Goal: Navigation & Orientation: Find specific page/section

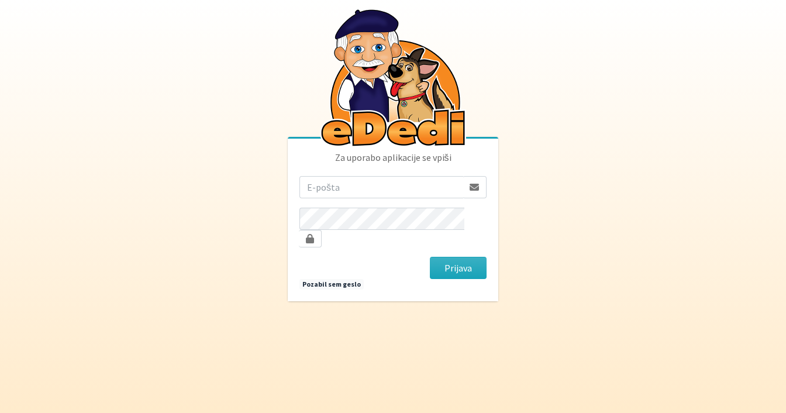
click at [404, 193] on input "email" at bounding box center [382, 187] width 164 height 22
type input "tinabole11@gmail.com"
click at [430, 257] on button "Prijava" at bounding box center [458, 268] width 57 height 22
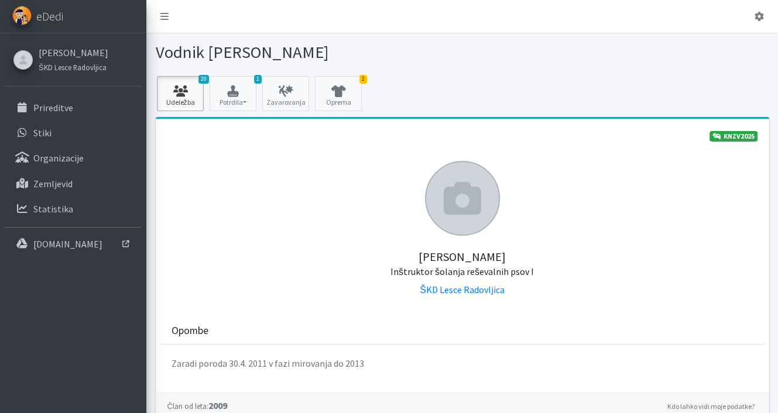
click at [169, 100] on link "20 Udeležba" at bounding box center [180, 93] width 47 height 35
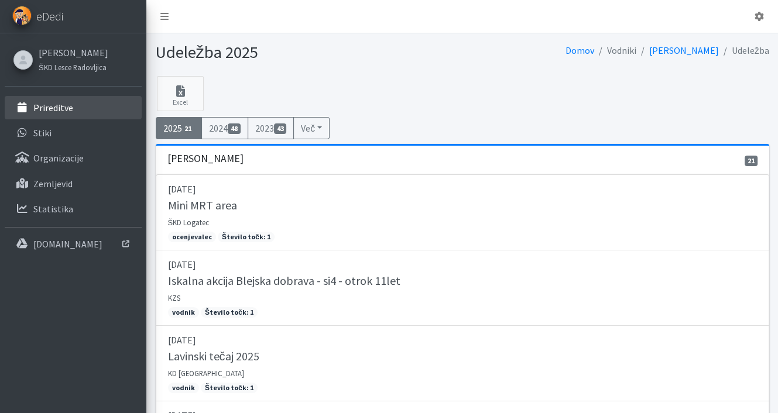
click at [44, 111] on p "Prireditve" at bounding box center [53, 108] width 40 height 12
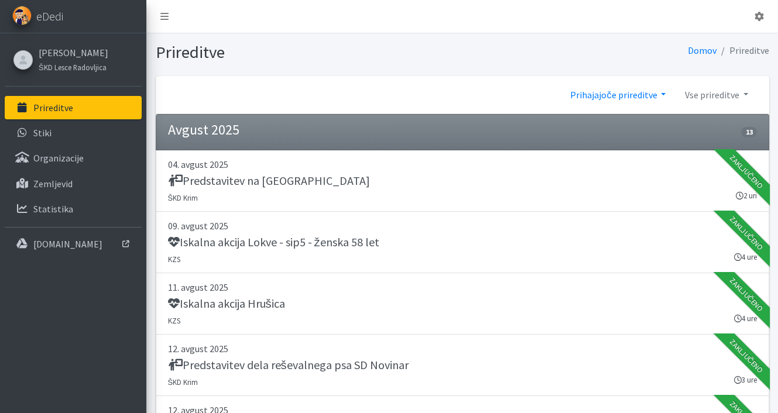
click at [628, 97] on link "Prihajajoče prireditve" at bounding box center [618, 94] width 114 height 23
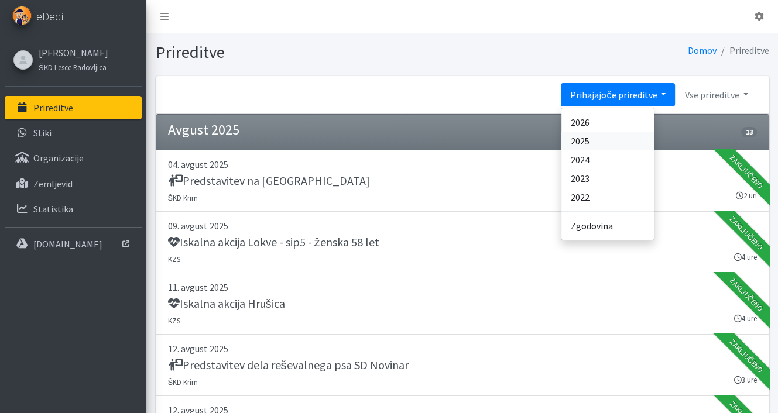
click at [584, 138] on link "2025" at bounding box center [607, 141] width 92 height 19
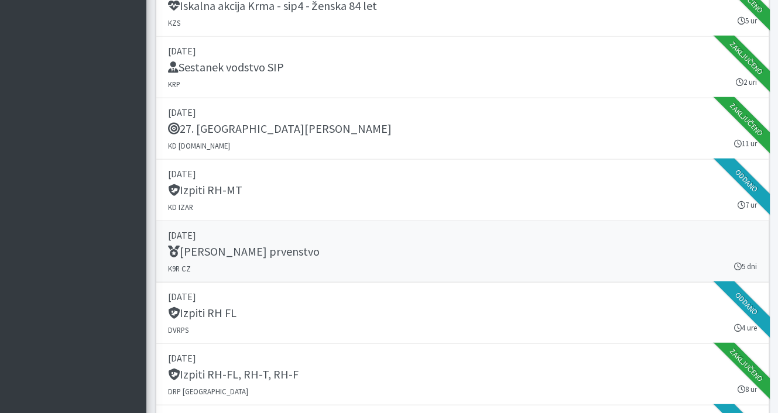
scroll to position [14208, 0]
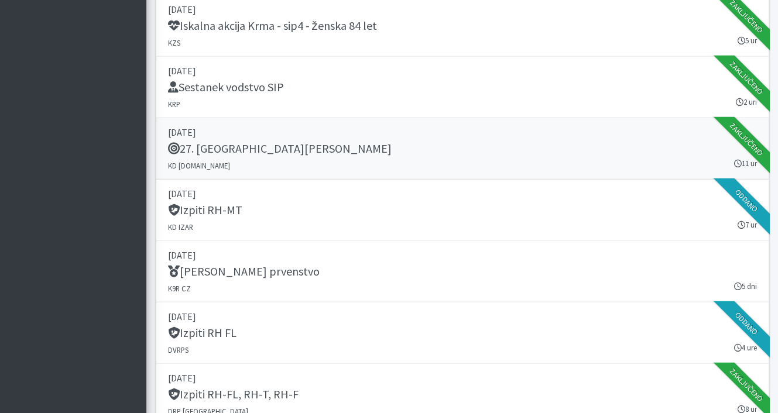
click at [269, 142] on h5 "27. Memorial Boža Talana" at bounding box center [280, 149] width 224 height 14
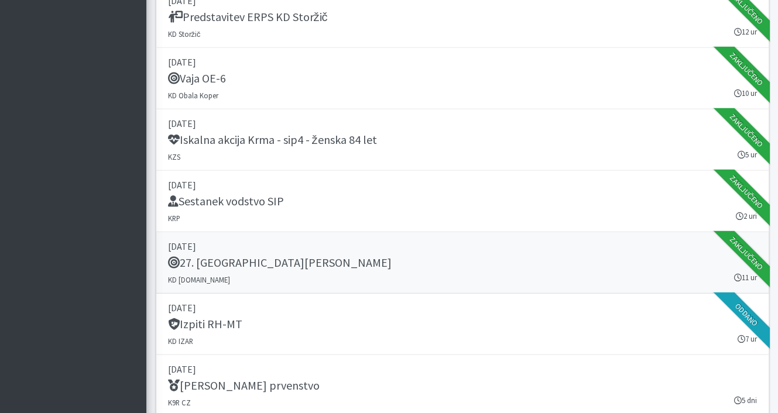
scroll to position [14091, 0]
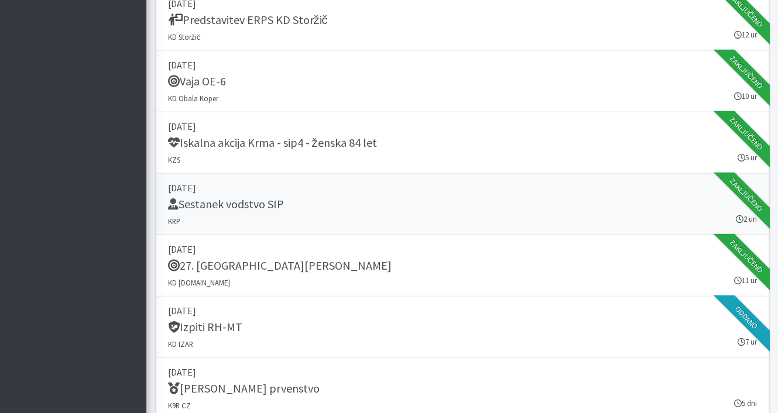
click at [268, 197] on h5 "Sestanek vodstvo SIP" at bounding box center [226, 204] width 116 height 14
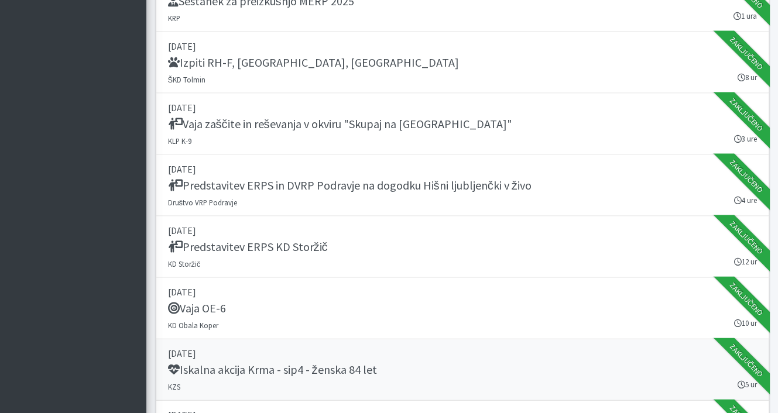
scroll to position [13857, 0]
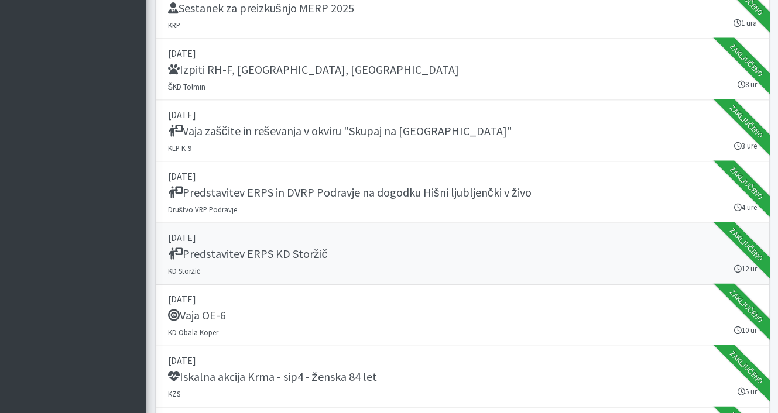
click at [243, 247] on h5 "Predstavitev ERPS KD Storžič" at bounding box center [248, 254] width 160 height 14
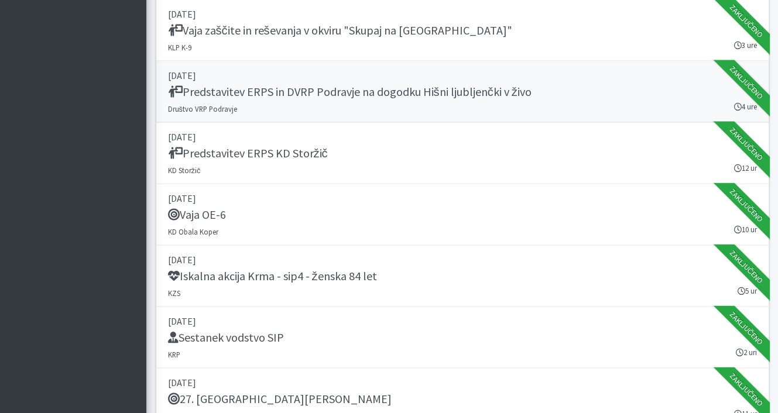
scroll to position [13974, 0]
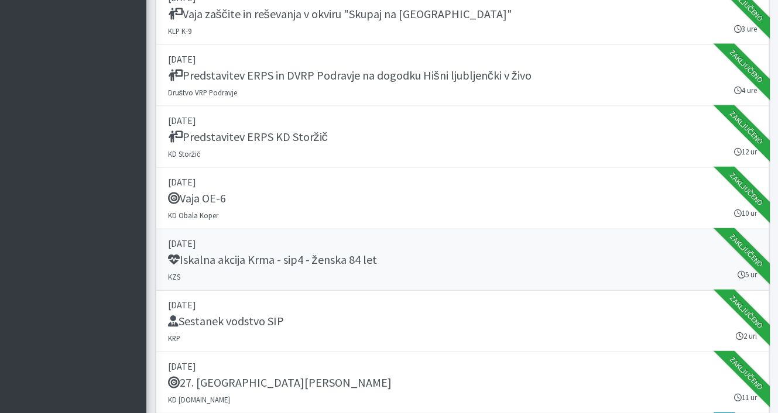
click at [243, 253] on h5 "Iskalna akcija Krma - sip4 - ženska 84 let" at bounding box center [272, 260] width 209 height 14
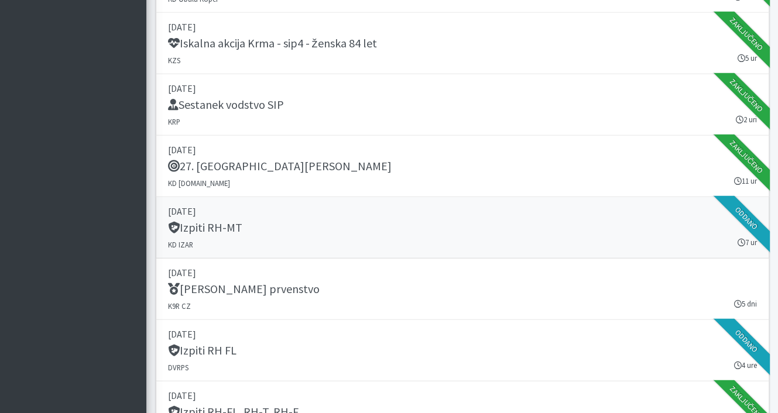
scroll to position [14208, 0]
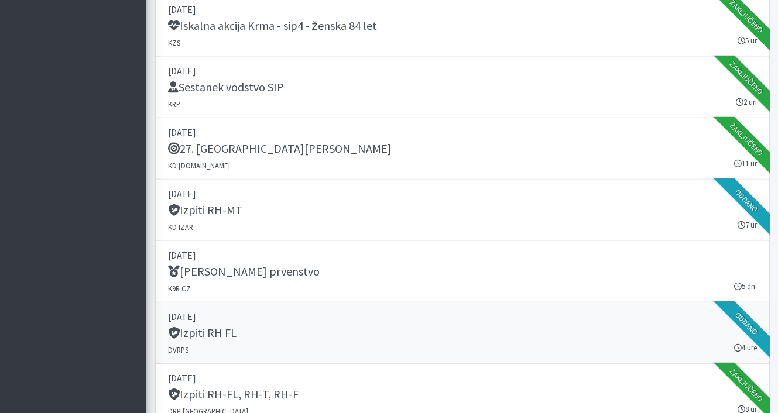
click at [222, 326] on h5 "Izpiti RH FL" at bounding box center [202, 333] width 68 height 14
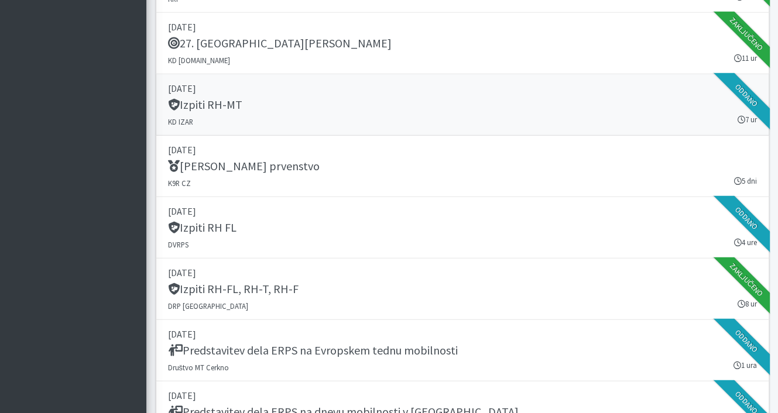
scroll to position [14383, 0]
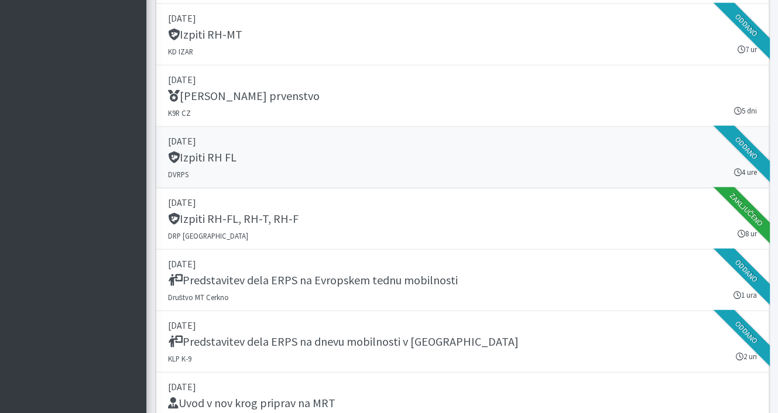
click at [207, 150] on h5 "Izpiti RH FL" at bounding box center [202, 157] width 68 height 14
click at [236, 212] on h5 "Izpiti RH-FL, RH-T, RH-F" at bounding box center [233, 219] width 130 height 14
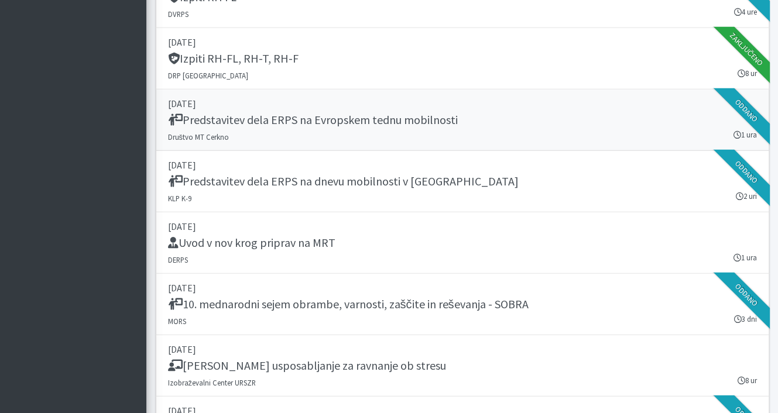
scroll to position [14559, 0]
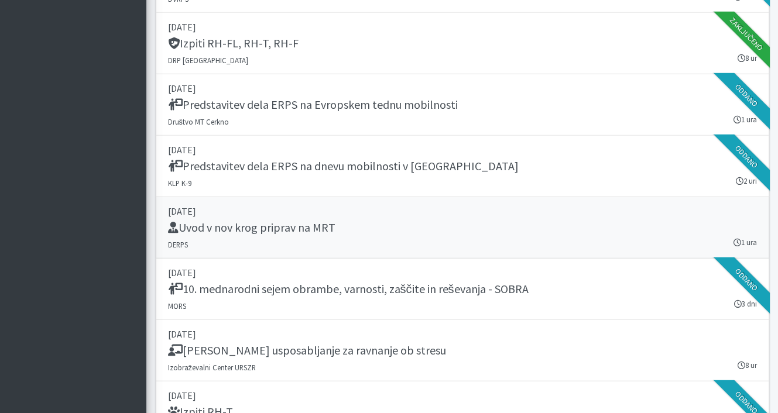
click at [281, 221] on h5 "Uvod v nov krog priprav na MRT" at bounding box center [251, 228] width 167 height 14
click at [236, 343] on h5 "Temeljno usposabljanje za ravnanje ob stresu" at bounding box center [307, 350] width 278 height 14
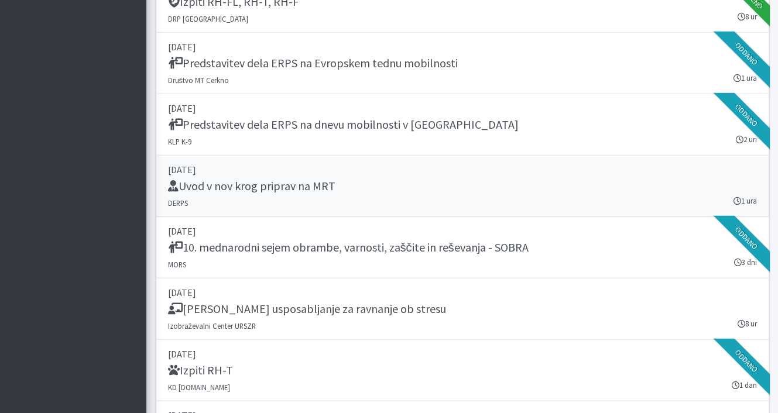
scroll to position [14676, 0]
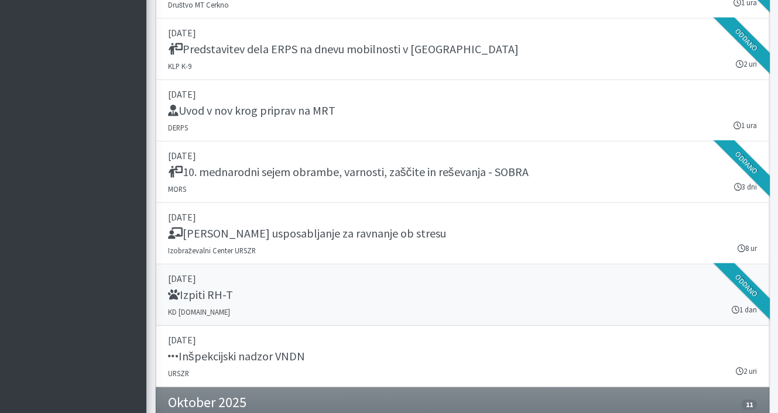
click at [205, 288] on h5 "Izpiti RH-T" at bounding box center [200, 295] width 65 height 14
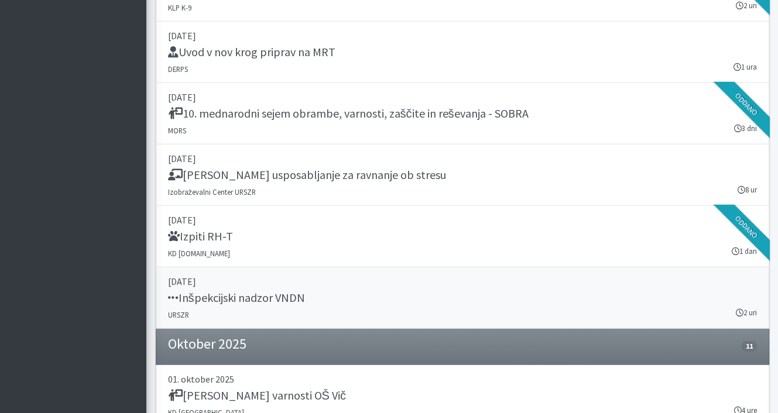
click at [251, 291] on h5 "Inšpekcijski nadzor VNDN" at bounding box center [236, 298] width 137 height 14
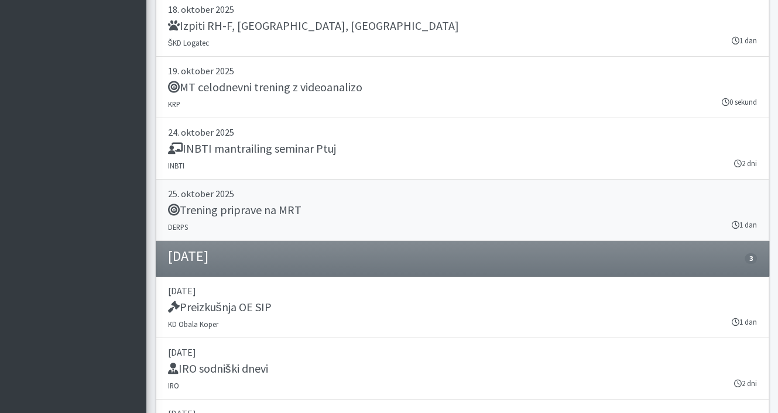
scroll to position [15553, 0]
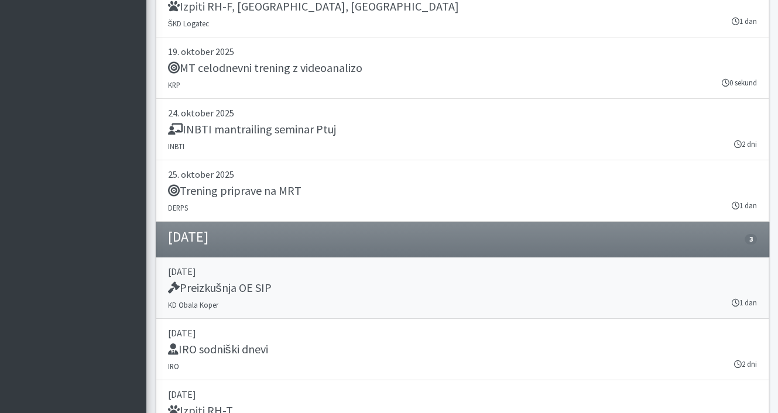
click at [235, 281] on h5 "Preizkušnja OE SIP" at bounding box center [220, 288] width 104 height 14
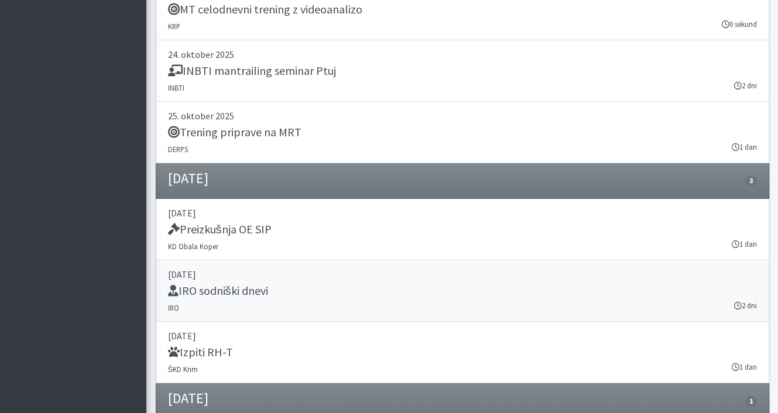
click at [232, 284] on h5 "IRO sodniški dnevi" at bounding box center [218, 291] width 100 height 14
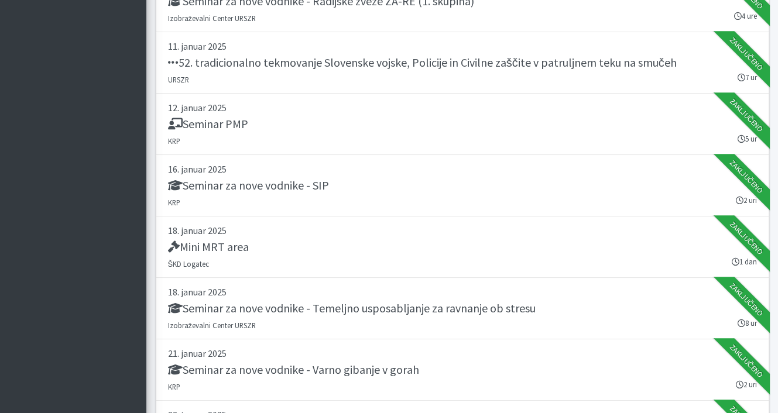
scroll to position [0, 0]
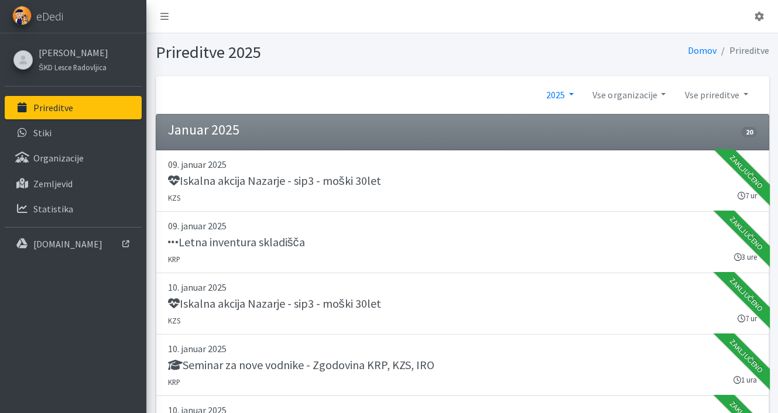
click at [565, 94] on link "2025" at bounding box center [560, 94] width 46 height 23
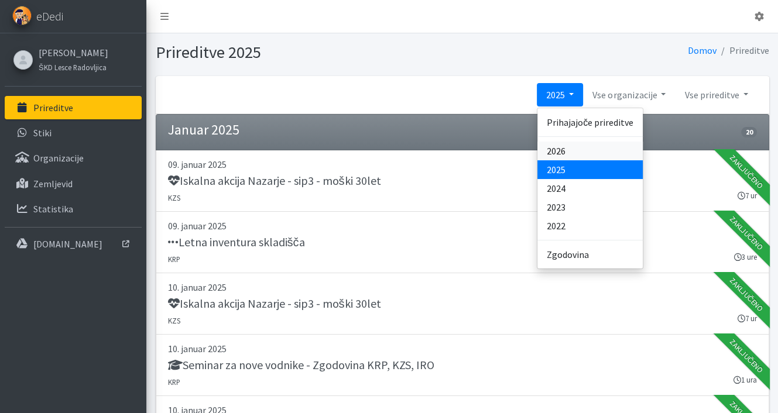
click at [559, 148] on link "2026" at bounding box center [589, 151] width 105 height 19
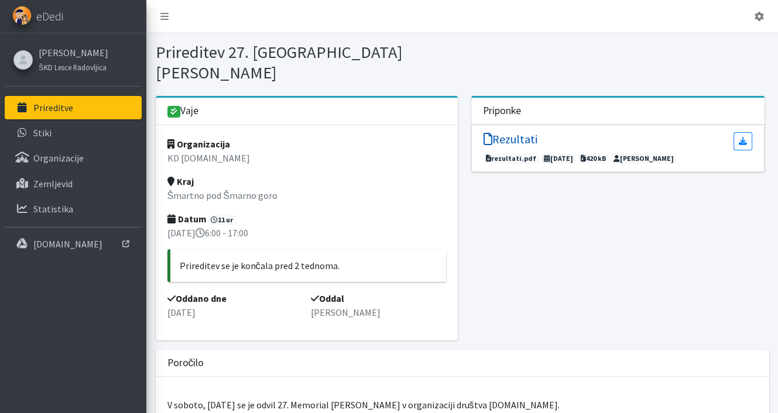
click at [513, 132] on h5 "Rezultati" at bounding box center [510, 139] width 54 height 14
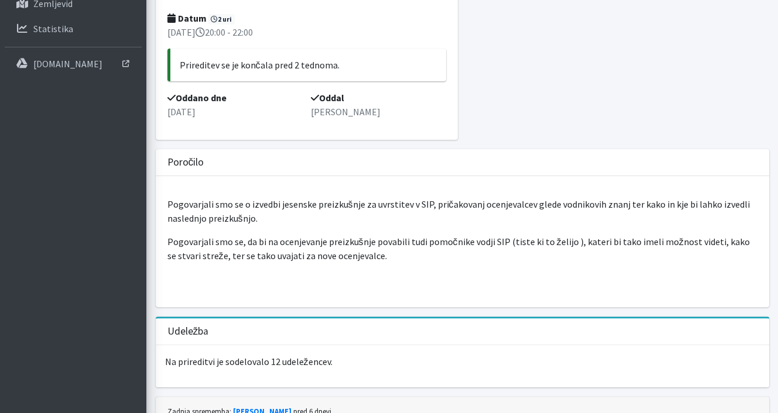
scroll to position [176, 0]
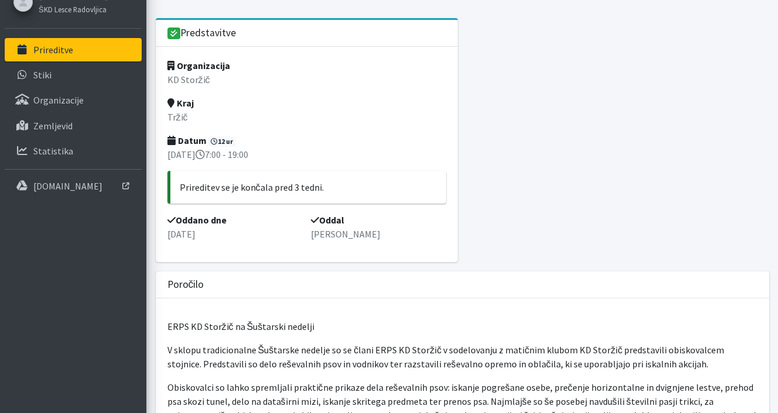
scroll to position [59, 0]
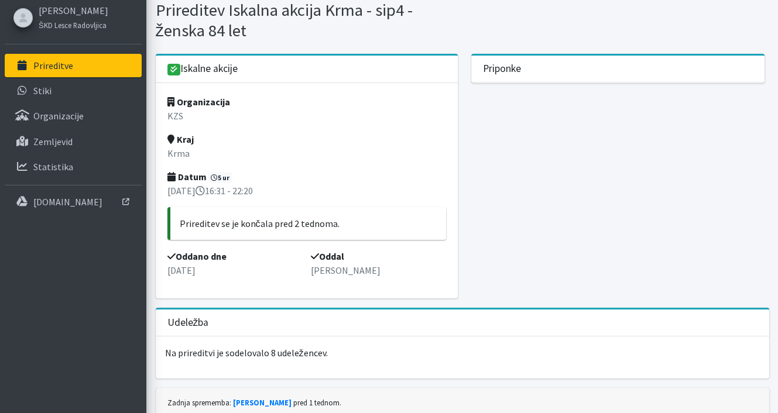
scroll to position [87, 0]
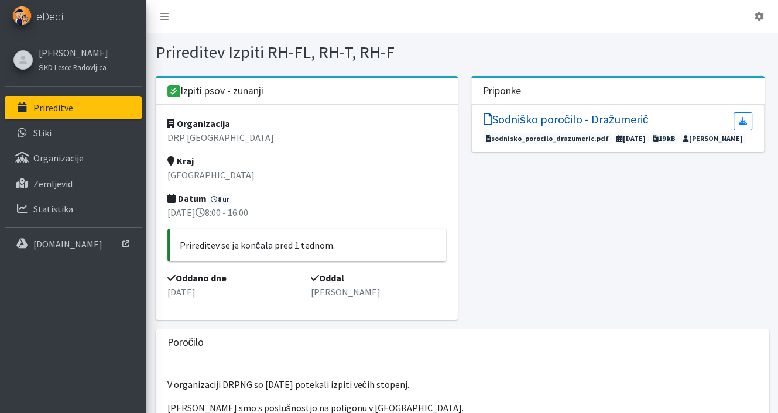
click at [520, 116] on h5 "Sodniško poročilo - Dražumerič" at bounding box center [565, 119] width 165 height 14
click at [738, 122] on icon at bounding box center [742, 121] width 8 height 8
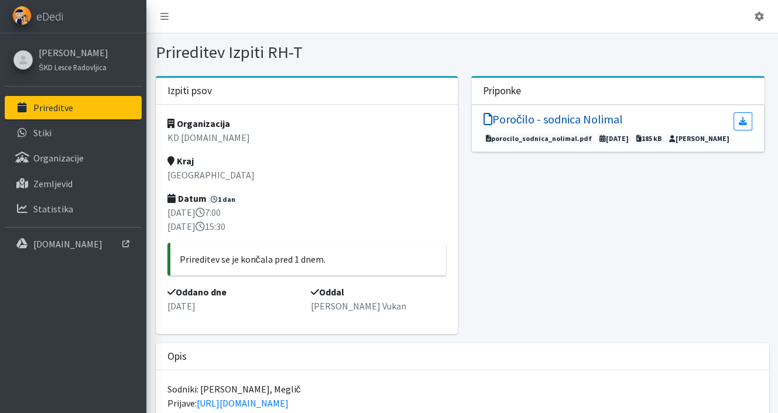
click at [507, 119] on h5 "Poročilo - sodnica Nolimal" at bounding box center [552, 119] width 139 height 14
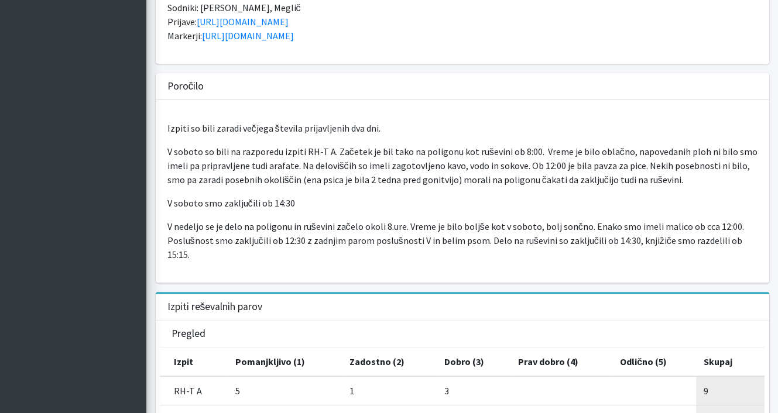
scroll to position [293, 0]
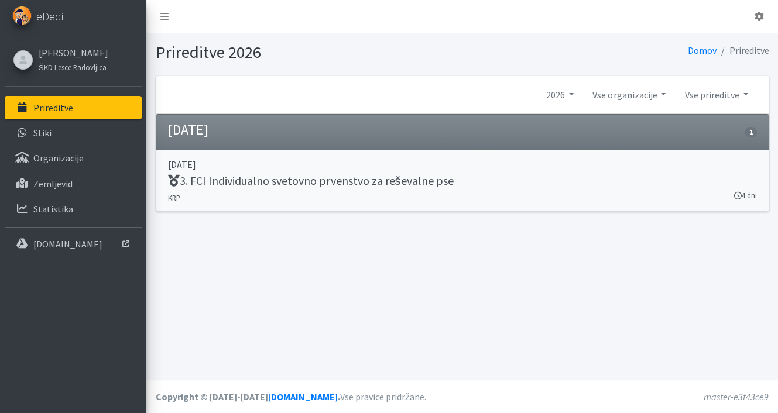
click at [307, 183] on h5 "3. FCI Individualno svetovno prvenstvo za reševalne pse" at bounding box center [311, 181] width 286 height 14
click at [298, 183] on h5 "3. FCI Individualno svetovno prvenstvo za reševalne pse" at bounding box center [311, 181] width 286 height 14
click at [42, 157] on p "Organizacije" at bounding box center [58, 158] width 50 height 12
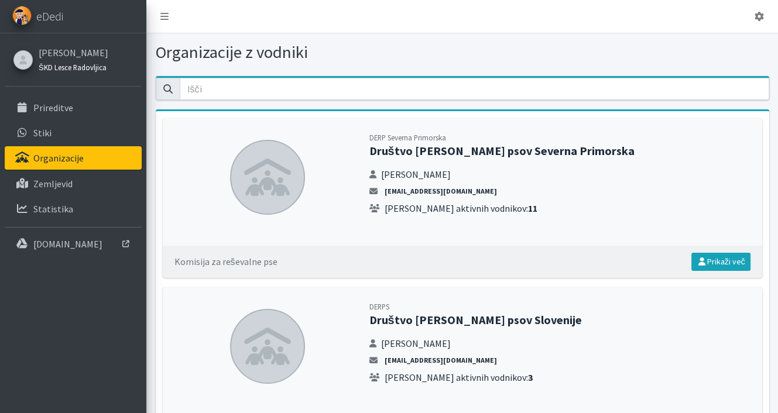
click at [64, 66] on small "ŠKD Lesce Radovljica" at bounding box center [73, 67] width 68 height 9
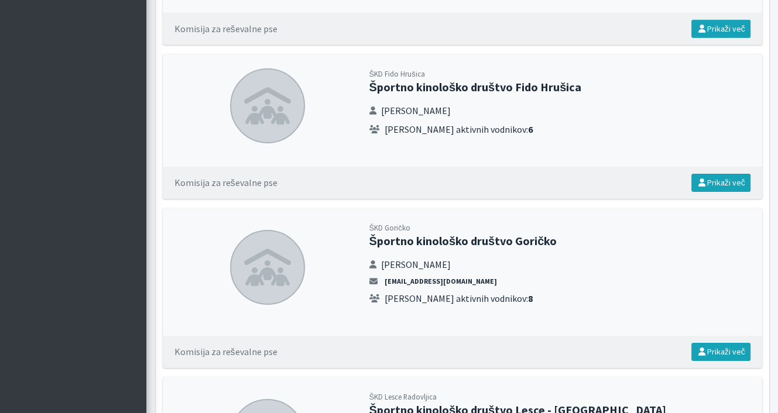
scroll to position [3289, 0]
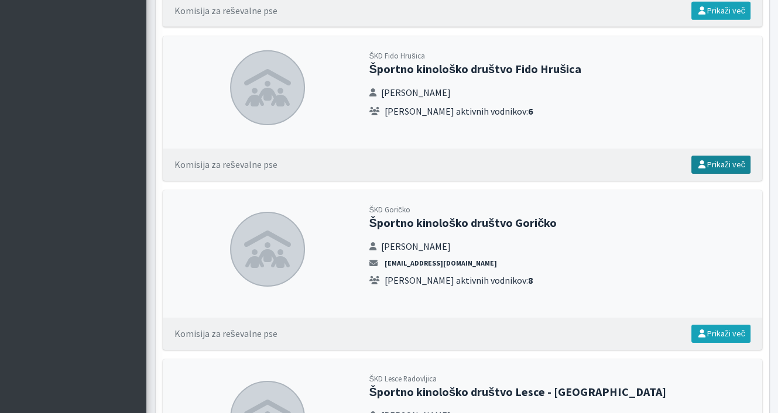
click at [707, 156] on link "Prikaži več" at bounding box center [720, 165] width 59 height 18
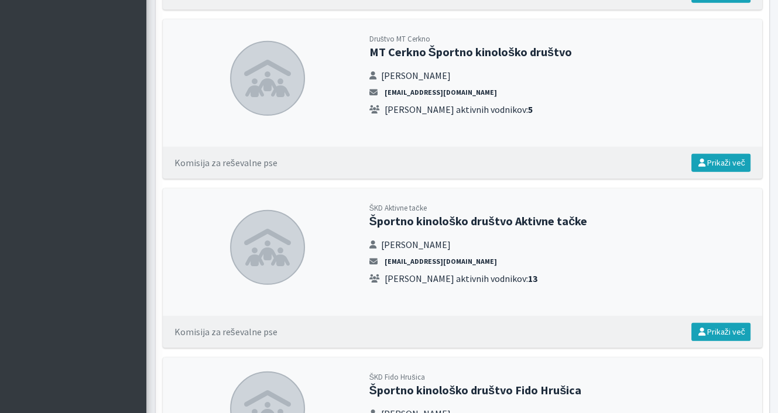
scroll to position [2938, 0]
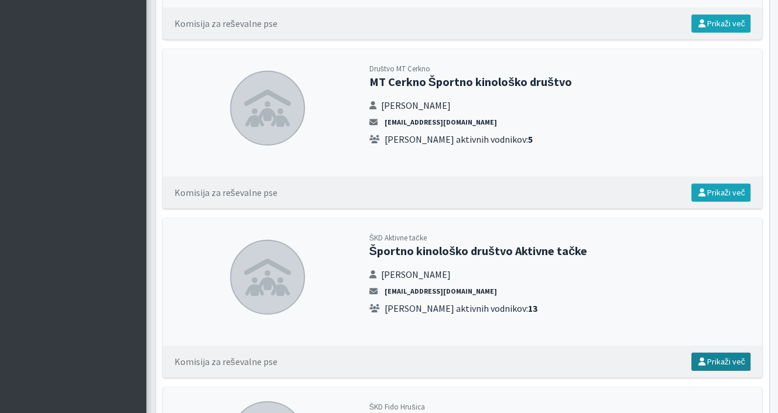
click at [714, 353] on link "Prikaži več" at bounding box center [720, 362] width 59 height 18
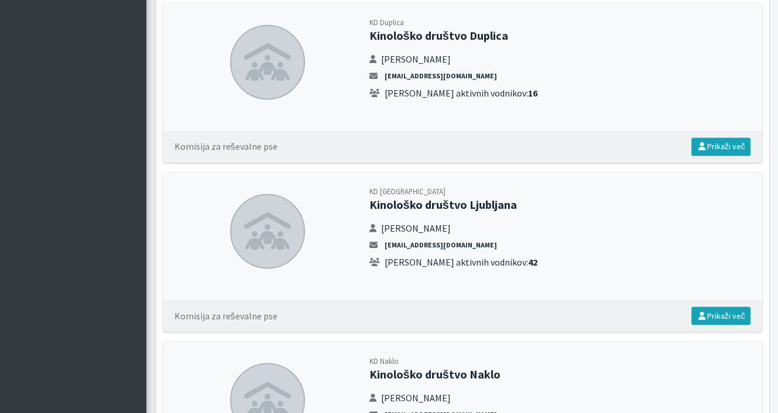
scroll to position [1709, 0]
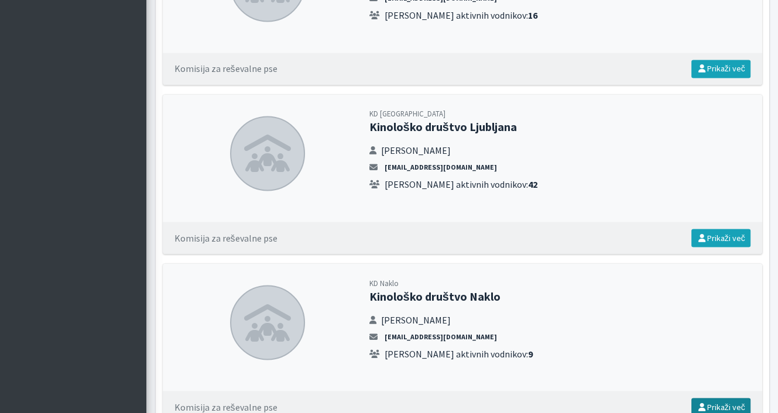
click at [719, 398] on link "Prikaži več" at bounding box center [720, 407] width 59 height 18
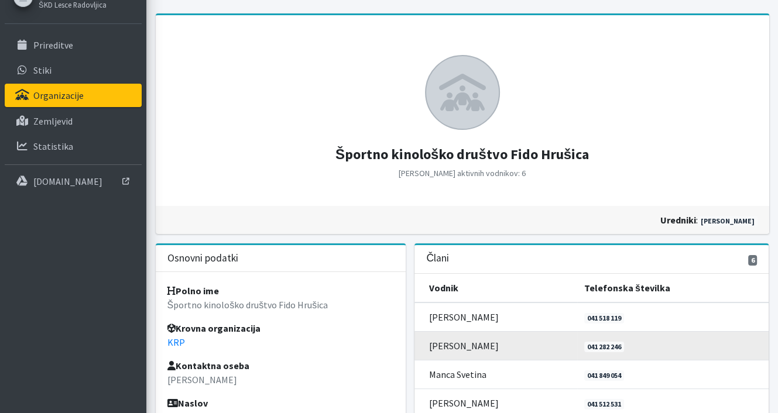
scroll to position [125, 0]
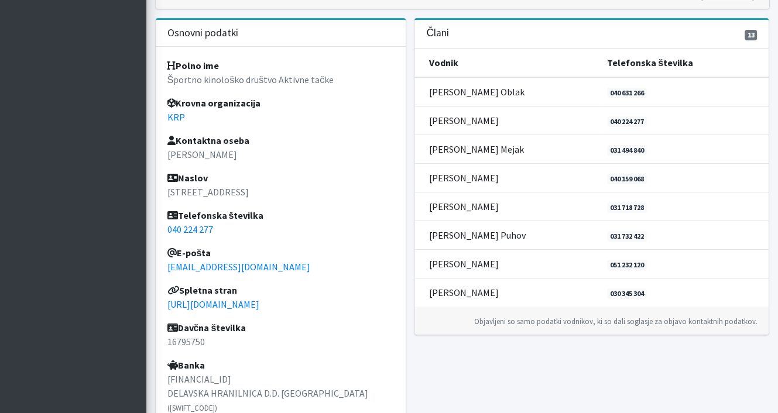
scroll to position [293, 0]
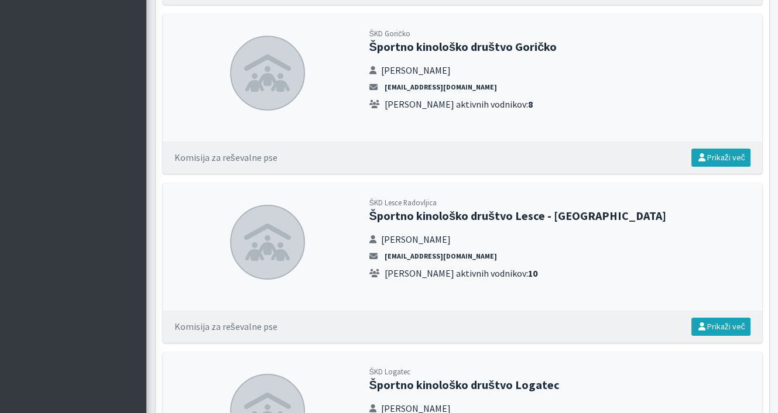
scroll to position [3465, 0]
click at [702, 323] on icon at bounding box center [701, 327] width 11 height 8
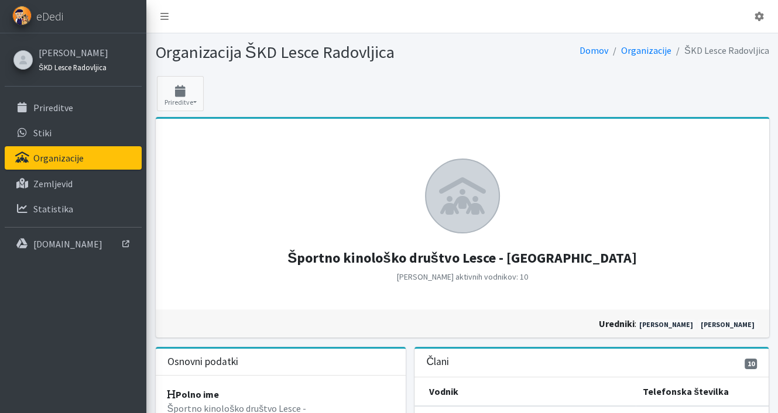
click at [70, 67] on small "ŠKD Lesce Radovljica" at bounding box center [73, 67] width 68 height 9
click at [70, 66] on small "ŠKD Lesce Radovljica" at bounding box center [73, 67] width 68 height 9
click at [55, 56] on link "[PERSON_NAME]" at bounding box center [74, 53] width 70 height 14
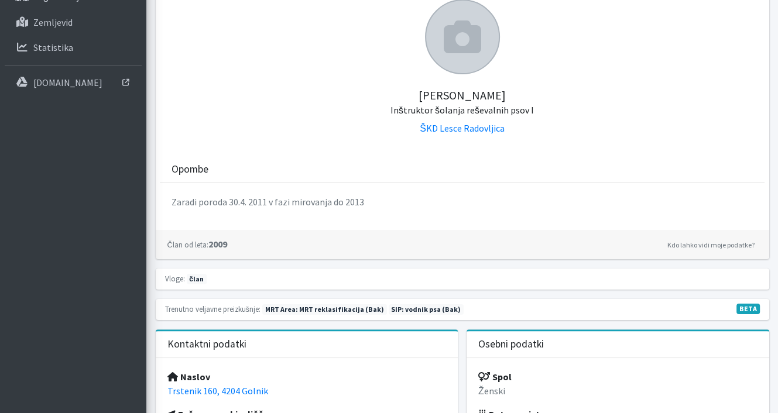
scroll to position [293, 0]
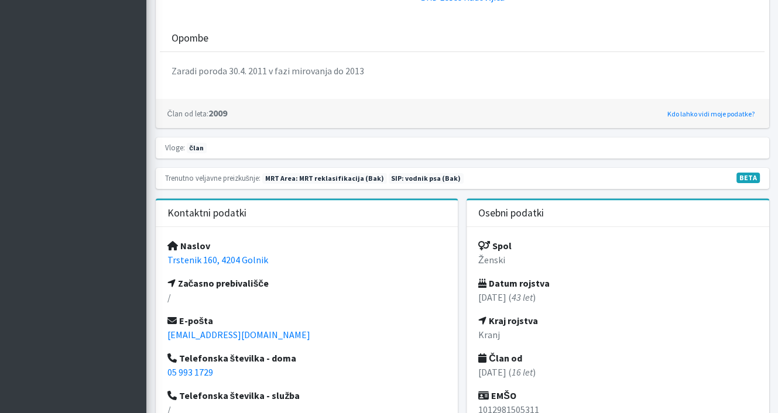
click at [680, 113] on link "Kdo lahko vidi moje podatke?" at bounding box center [710, 114] width 93 height 14
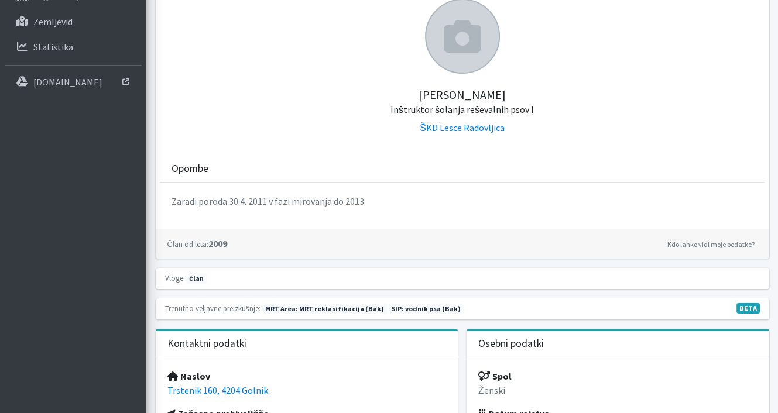
scroll to position [26, 0]
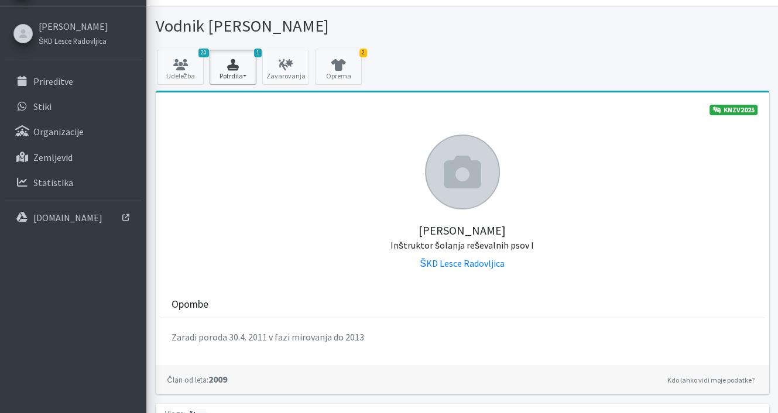
click at [238, 60] on icon "button" at bounding box center [233, 65] width 40 height 12
click at [242, 104] on link "SIP 2025 2/2" at bounding box center [256, 100] width 92 height 19
click at [337, 60] on icon at bounding box center [338, 65] width 40 height 12
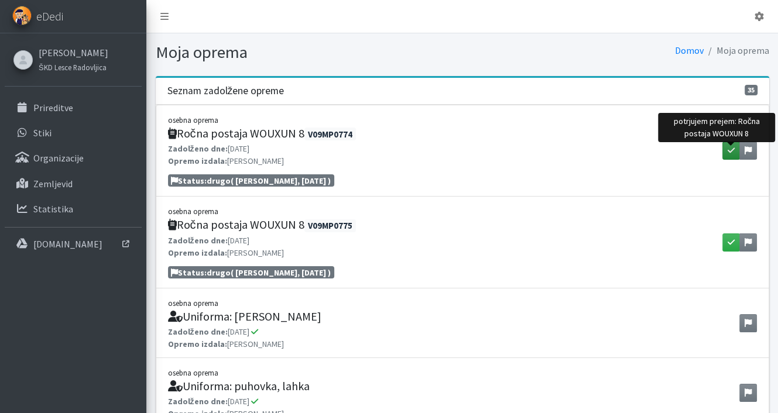
click at [729, 151] on icon "button" at bounding box center [730, 150] width 7 height 8
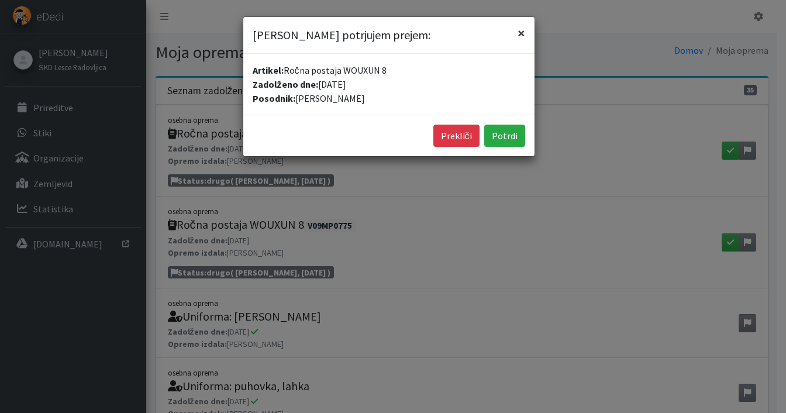
click at [518, 33] on span "×" at bounding box center [522, 33] width 8 height 18
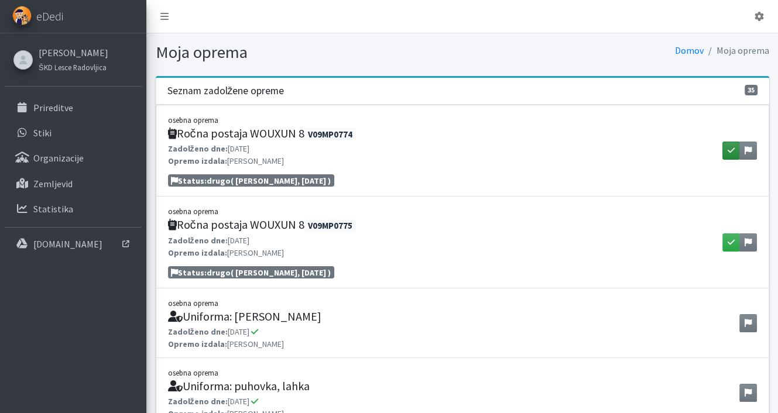
click at [737, 146] on button "button" at bounding box center [731, 151] width 18 height 18
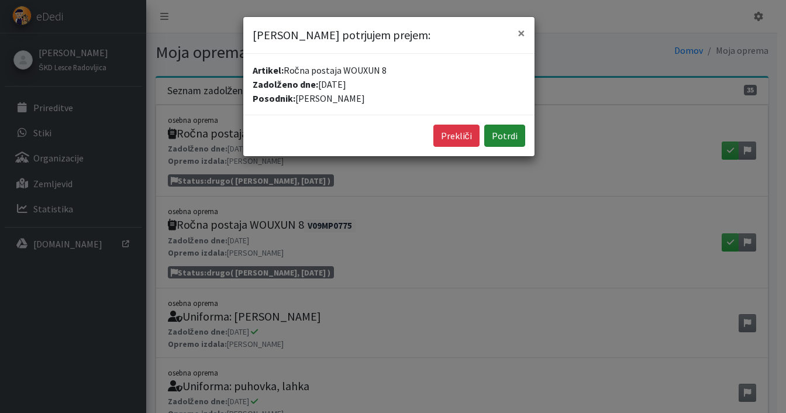
click at [520, 137] on button "Potrdi" at bounding box center [505, 136] width 41 height 22
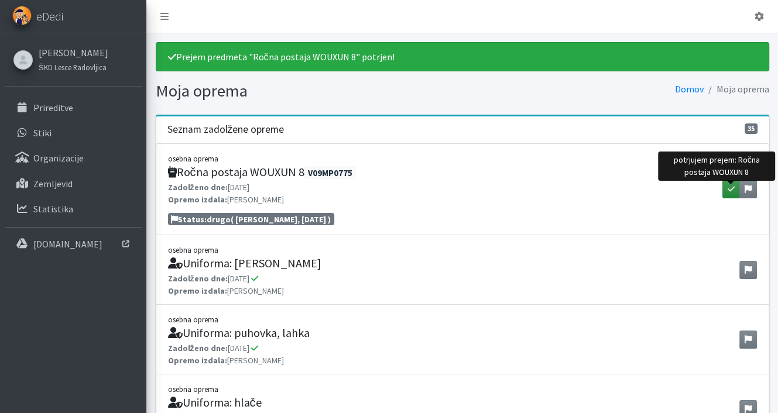
click at [729, 185] on icon "button" at bounding box center [730, 189] width 7 height 8
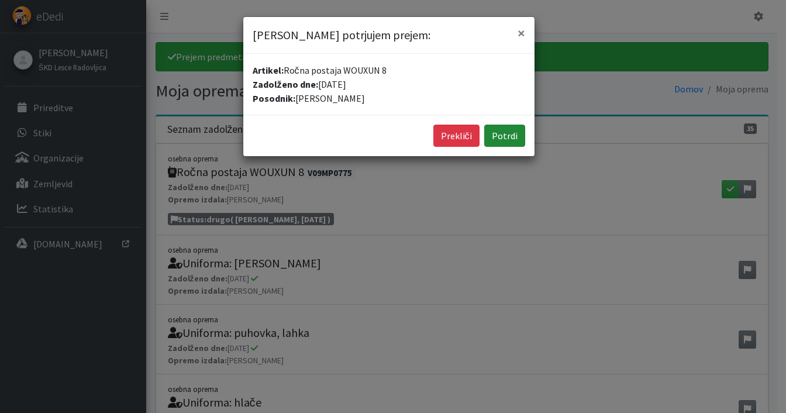
click at [506, 133] on button "Potrdi" at bounding box center [505, 136] width 41 height 22
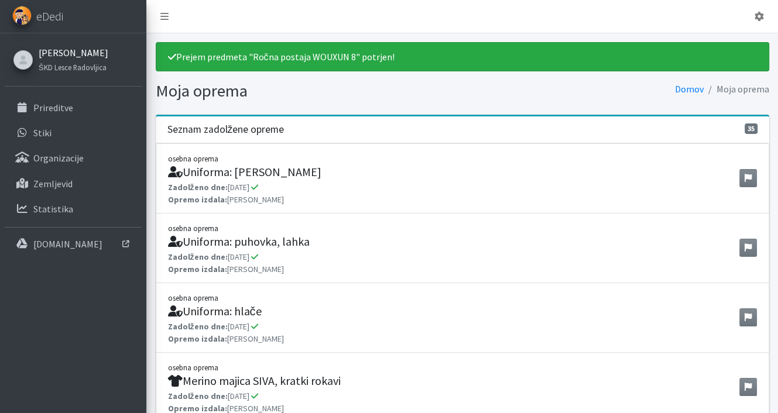
click at [53, 54] on link "[PERSON_NAME]" at bounding box center [74, 53] width 70 height 14
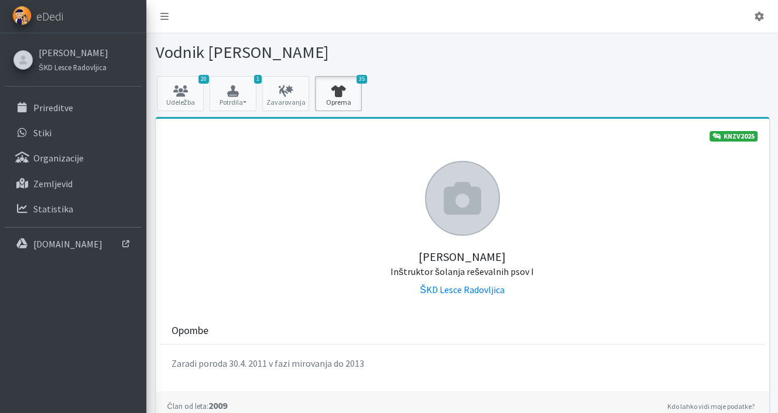
click at [336, 85] on icon at bounding box center [338, 91] width 40 height 12
click at [43, 178] on p "Zemljevid" at bounding box center [52, 184] width 39 height 12
click at [760, 19] on icon at bounding box center [758, 16] width 9 height 9
click at [719, 46] on link "Odjavi se" at bounding box center [726, 44] width 92 height 19
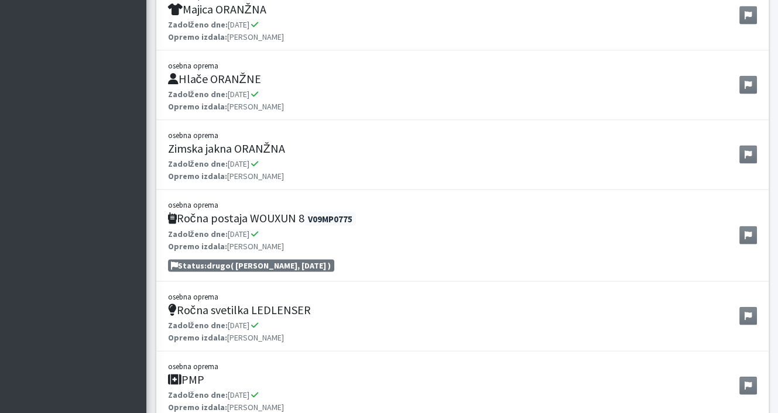
scroll to position [2216, 0]
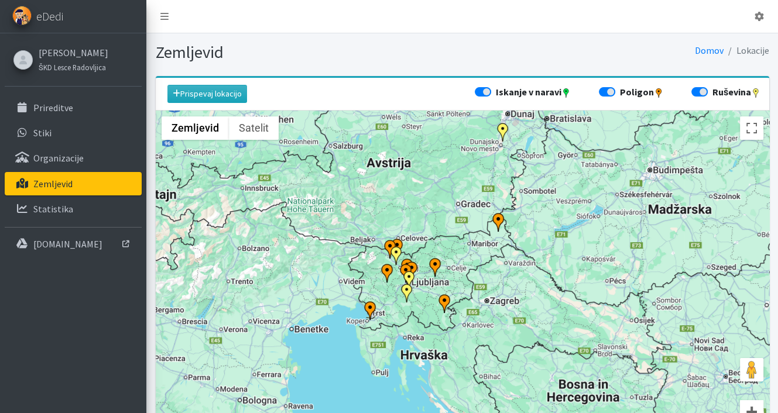
drag, startPoint x: 437, startPoint y: 340, endPoint x: 390, endPoint y: 243, distance: 107.0
click at [397, 284] on img "Bloke" at bounding box center [406, 293] width 19 height 19
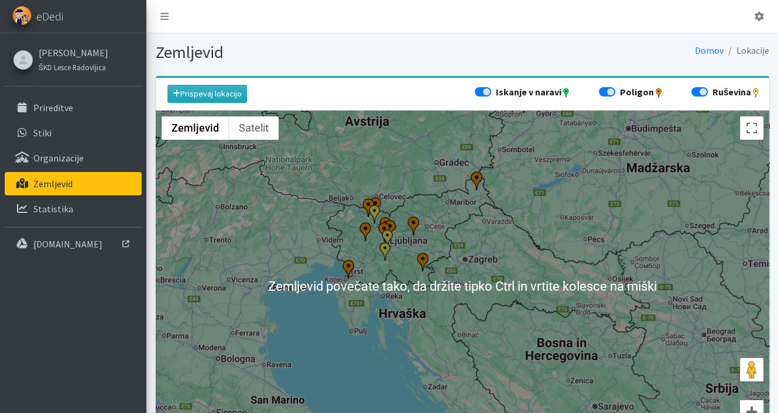
click at [383, 229] on img "Ruševinski poligon Ig" at bounding box center [387, 238] width 19 height 19
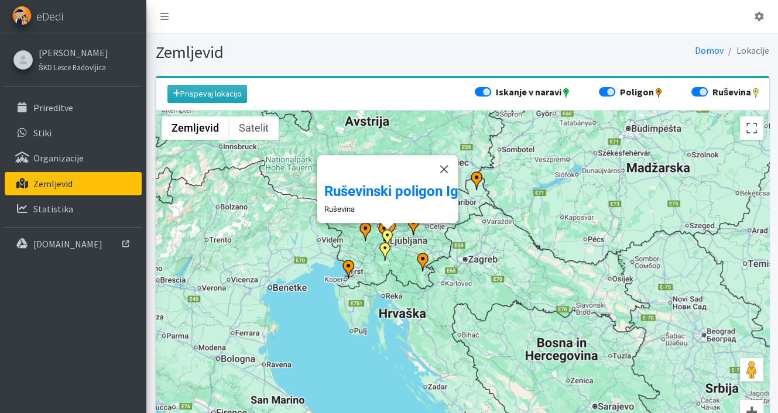
click at [449, 251] on div "Za premikanje pritisnite puščične tipke. Ruševinski poligon Ig Ruševina" at bounding box center [462, 286] width 613 height 351
click at [421, 260] on img "ERP Bela krajina" at bounding box center [422, 262] width 19 height 19
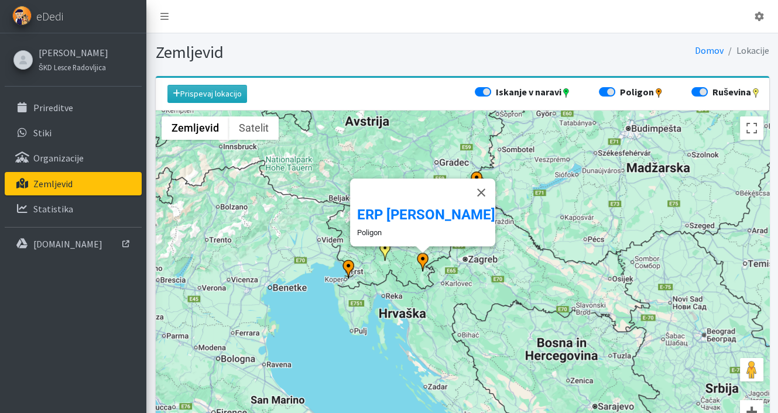
click at [347, 267] on img "Poligon KD Obala" at bounding box center [348, 269] width 19 height 19
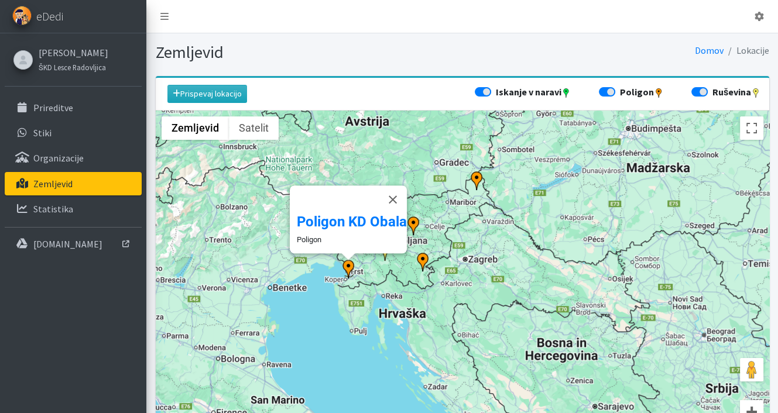
click at [475, 178] on img "ŠKD Goričko" at bounding box center [476, 180] width 19 height 19
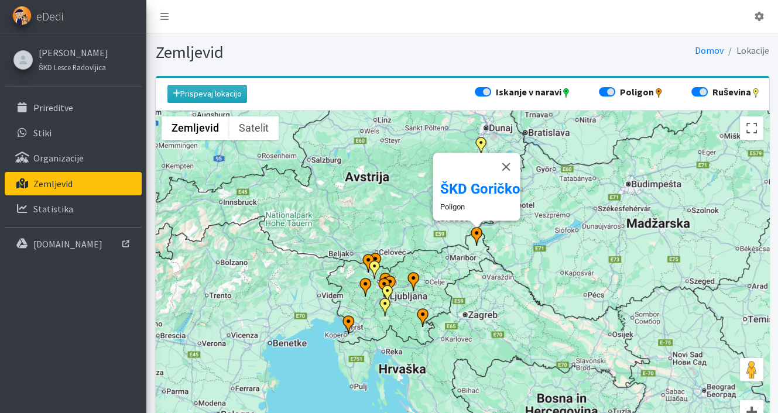
click at [368, 260] on img "Gramoznica KD Naklo" at bounding box center [374, 269] width 19 height 19
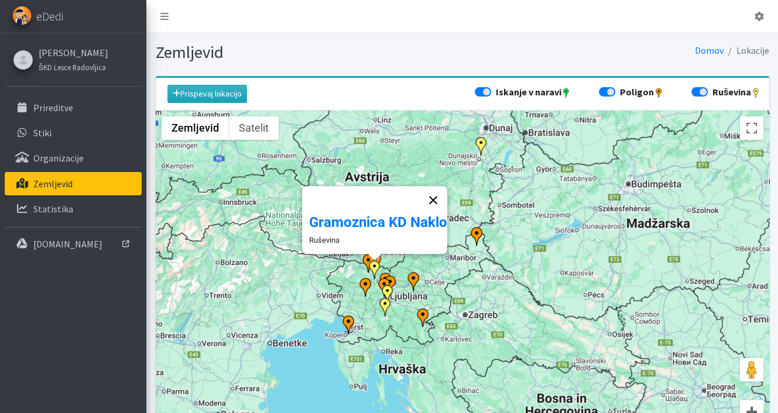
click at [437, 188] on button "Zapri" at bounding box center [433, 200] width 28 height 28
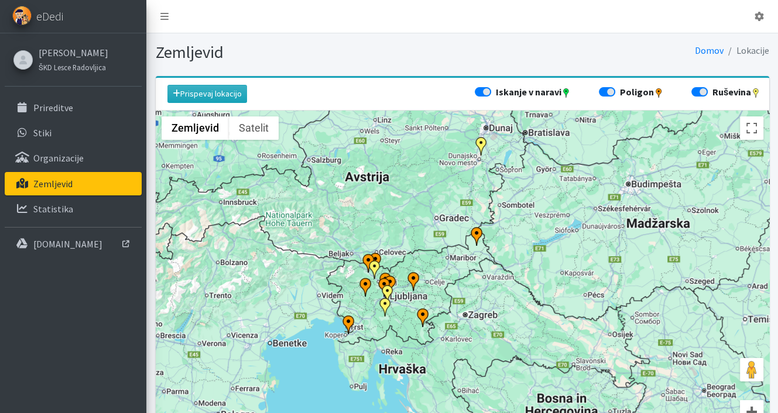
click at [365, 257] on img "Poligon ŠKD Lesce-Radovljica" at bounding box center [368, 263] width 19 height 19
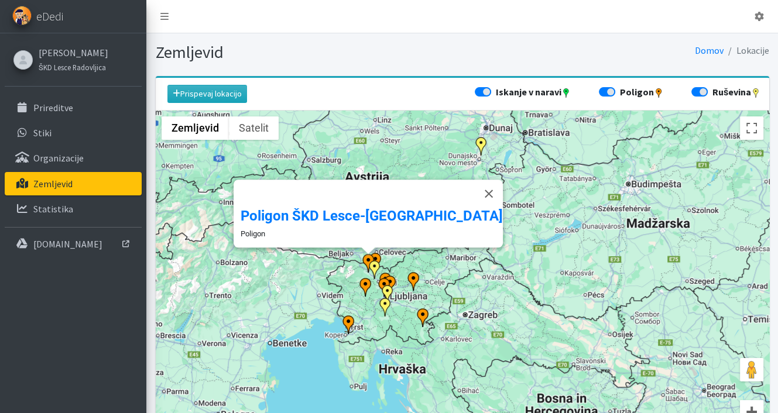
click at [376, 256] on img "Poligon ŠKD Lesce-Radovljica" at bounding box center [368, 263] width 19 height 19
click at [376, 255] on img "Poligon ŠKD Lesce-Radovljica" at bounding box center [368, 263] width 19 height 19
click at [475, 183] on button "Zapri" at bounding box center [489, 194] width 28 height 28
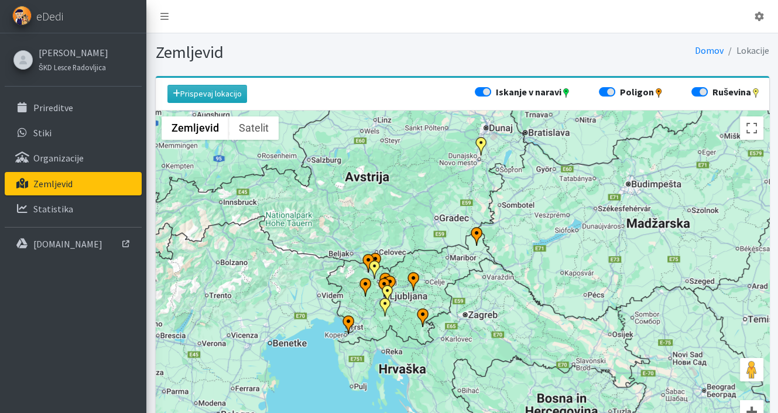
click at [376, 255] on img "Poligon ŠKD Lesce-Radovljica" at bounding box center [368, 263] width 19 height 19
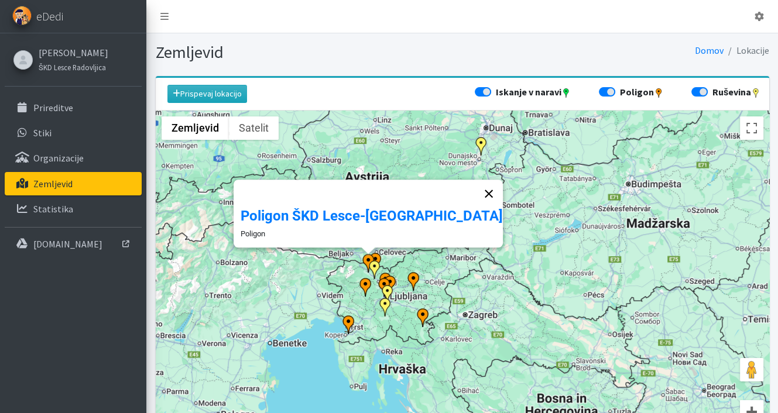
click at [475, 185] on button "Zapri" at bounding box center [489, 194] width 28 height 28
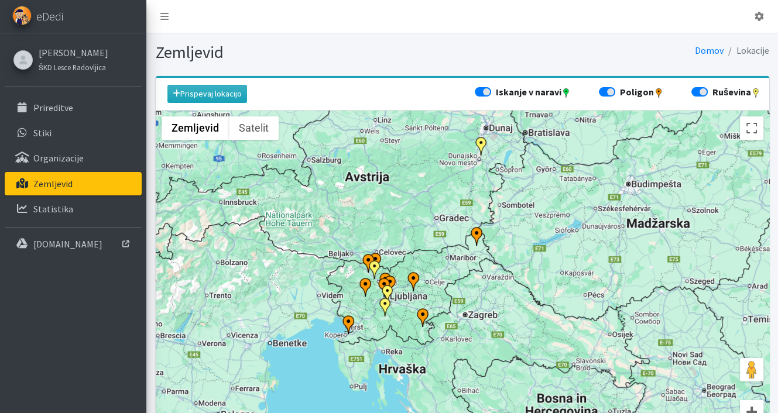
click at [365, 258] on img "Poligon ŠKD Lesce-Radovljica" at bounding box center [368, 263] width 19 height 19
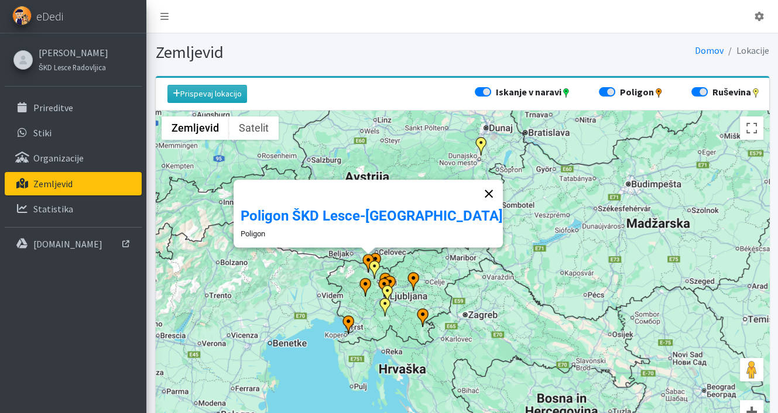
click at [475, 184] on button "Zapri" at bounding box center [489, 194] width 28 height 28
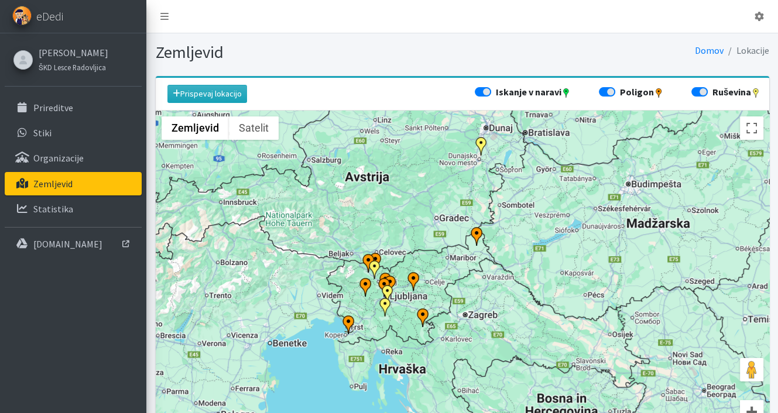
click at [386, 288] on img "Ruševinski poligon Ig" at bounding box center [387, 294] width 19 height 19
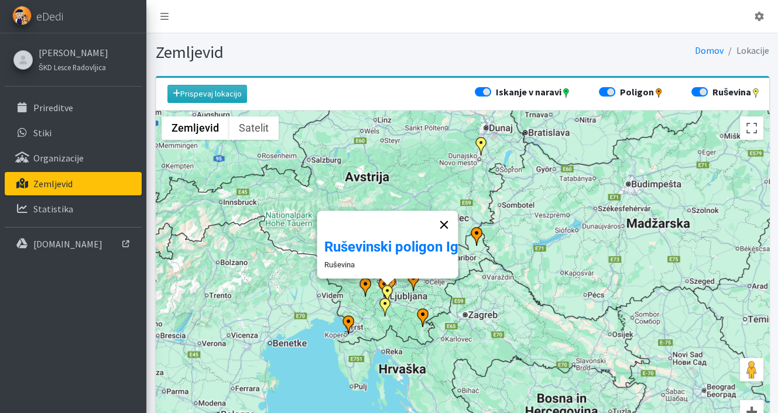
click at [448, 218] on button "Zapri" at bounding box center [444, 225] width 28 height 28
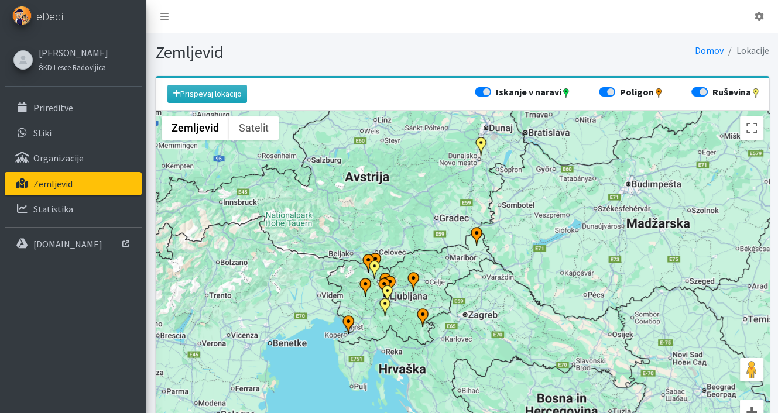
click at [383, 305] on img "Bloke" at bounding box center [385, 307] width 19 height 19
click at [396, 233] on button "Zapri" at bounding box center [392, 238] width 28 height 28
click at [201, 96] on link "Prispevaj lokacijo" at bounding box center [207, 94] width 80 height 18
click at [390, 280] on img "Poligon KD Ljubljana" at bounding box center [384, 287] width 19 height 19
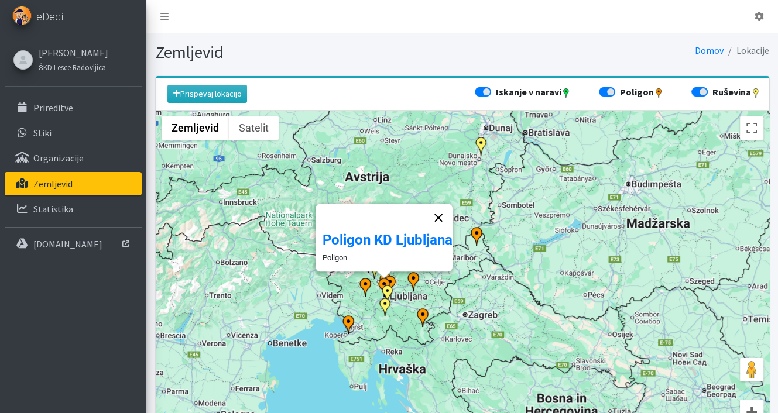
click at [438, 204] on button "Zapri" at bounding box center [438, 218] width 28 height 28
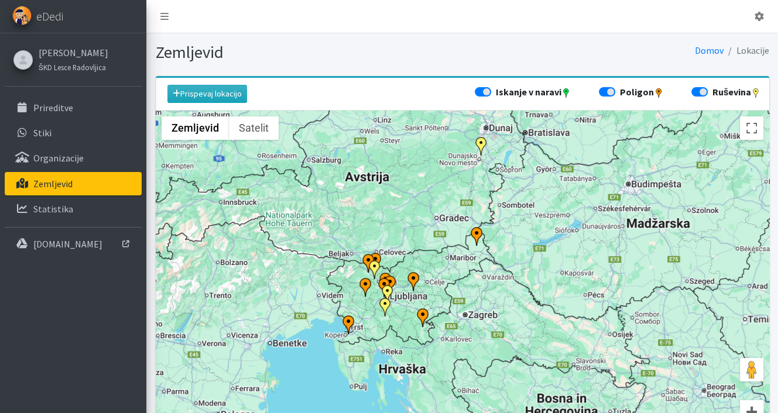
click at [382, 273] on img "SAR.SI" at bounding box center [385, 282] width 19 height 19
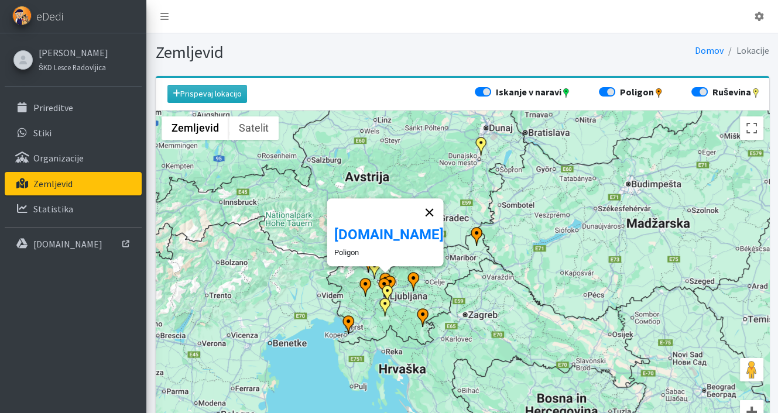
click at [415, 204] on button "Zapri" at bounding box center [429, 212] width 28 height 28
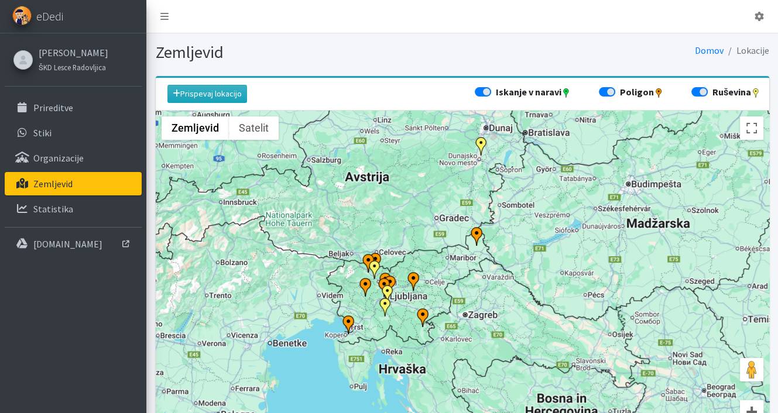
click at [382, 281] on img "Poligon KD Ljubljana" at bounding box center [384, 287] width 19 height 19
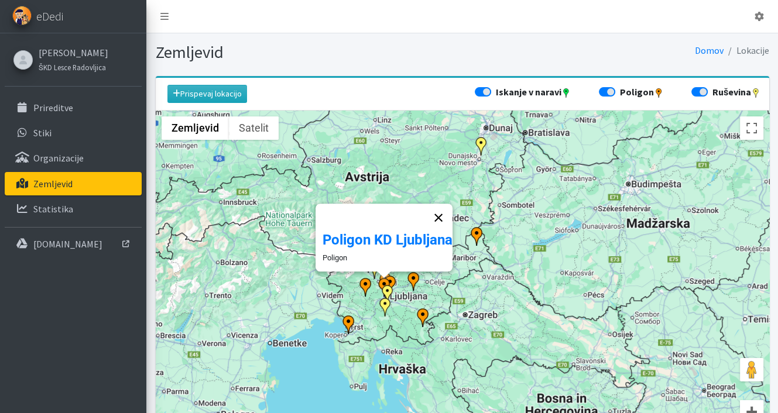
click at [437, 208] on button "Zapri" at bounding box center [438, 218] width 28 height 28
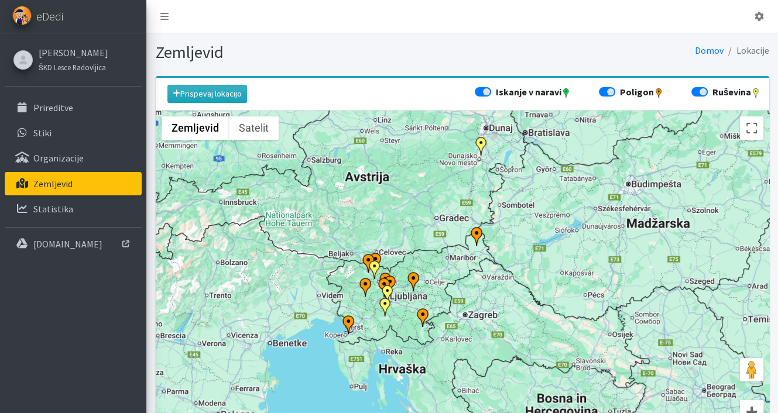
click at [363, 284] on img "ŠKD Žiri" at bounding box center [365, 287] width 19 height 19
click at [384, 207] on button "Zapri" at bounding box center [380, 218] width 28 height 28
click at [481, 236] on img "ŠKD Goričko" at bounding box center [476, 236] width 19 height 19
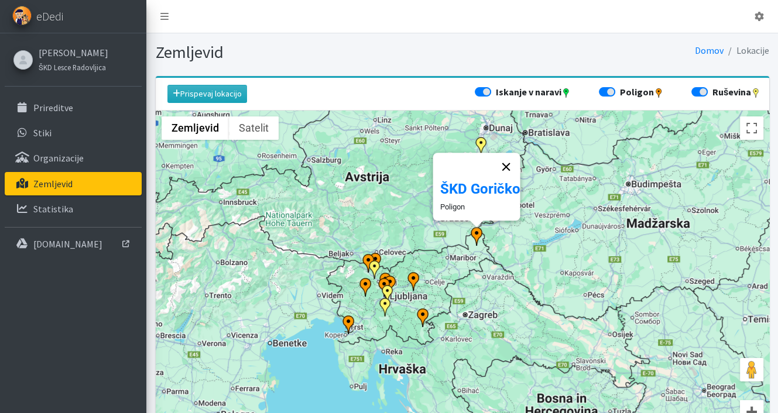
click at [510, 160] on button "Zapri" at bounding box center [506, 167] width 28 height 28
